Goal: Navigation & Orientation: Find specific page/section

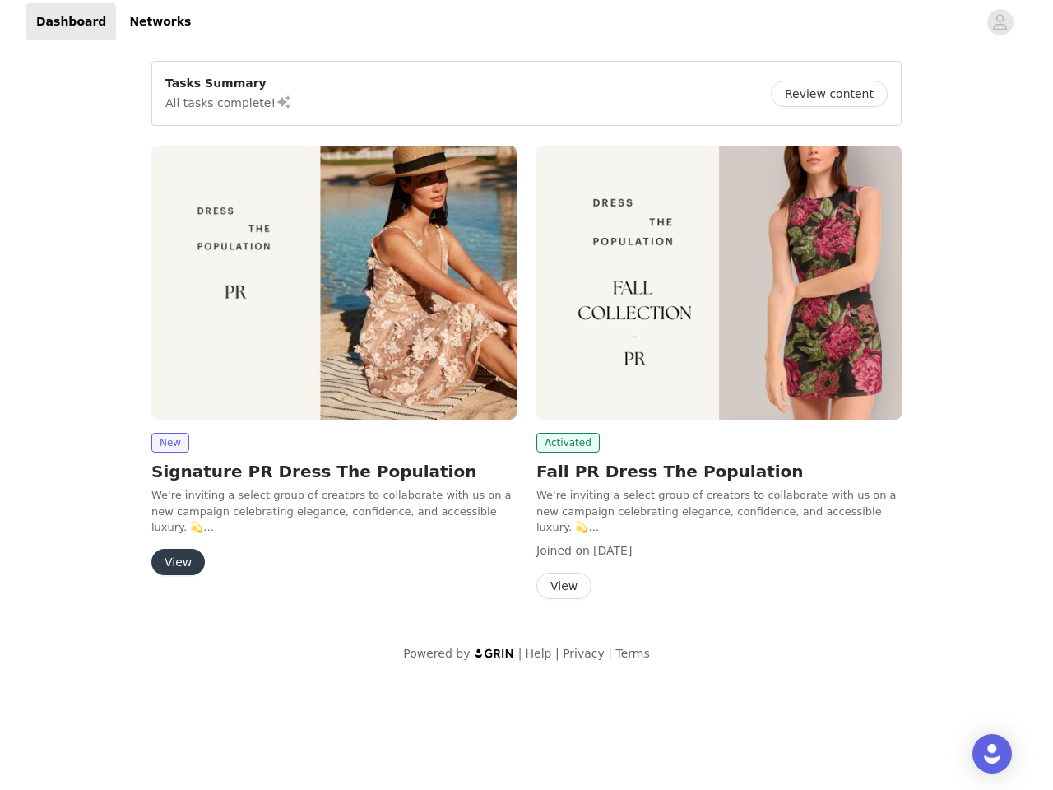
click at [527, 341] on div "Activated Fall PR Dress The Population We're inviting a select group of creator…" at bounding box center [719, 376] width 385 height 480
click at [527, 22] on div at bounding box center [589, 21] width 777 height 37
click at [1001, 22] on icon "avatar" at bounding box center [1000, 22] width 16 height 26
click at [835, 94] on div "Tasks Summary All tasks complete! Review content New Signature PR Dress The Pop…" at bounding box center [526, 365] width 1053 height 634
click at [169, 443] on body "Dashboard Networks Tasks Summary All tasks complete! Review content New Signatu…" at bounding box center [526, 395] width 1053 height 790
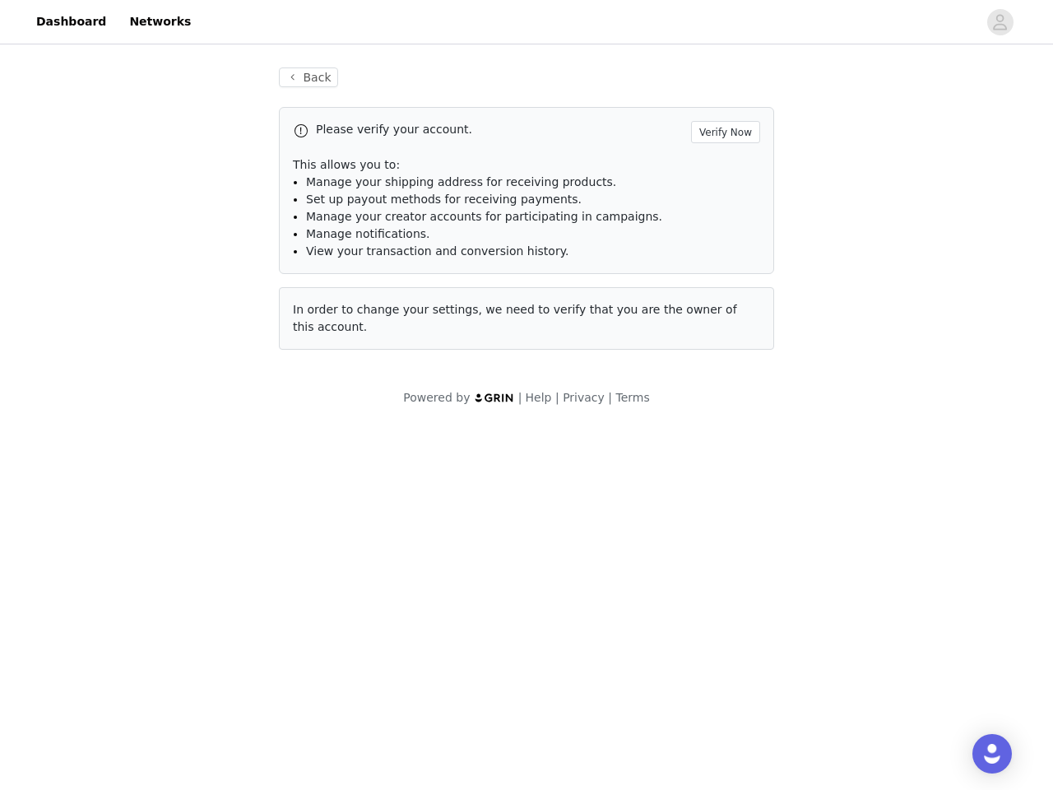
click at [177, 562] on body "Dashboard Networks Back Please verify your account. Verify Now This allows you …" at bounding box center [526, 395] width 1053 height 790
